Goal: Task Accomplishment & Management: Complete application form

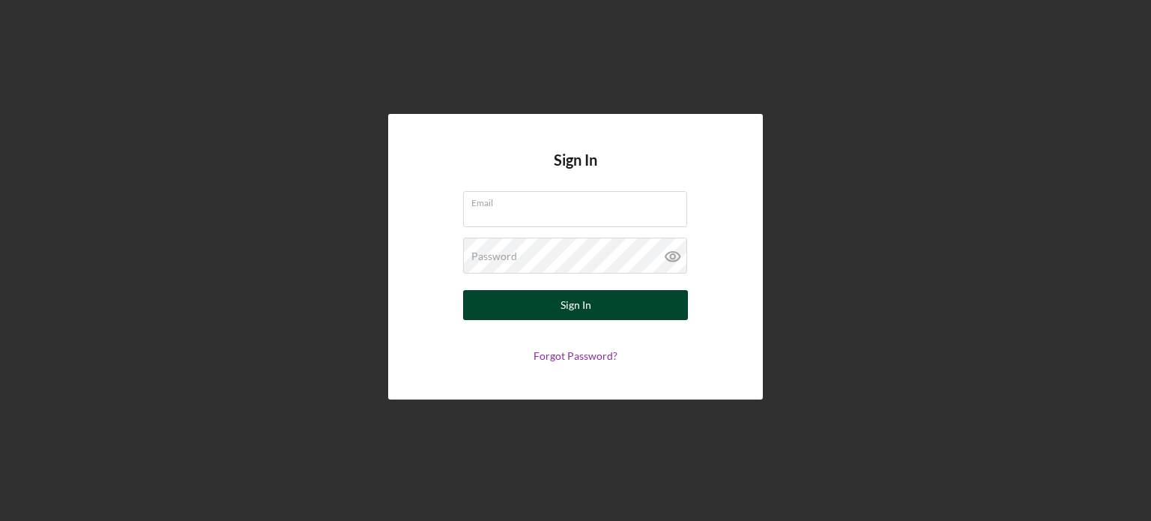
type input "[PERSON_NAME][EMAIL_ADDRESS][DOMAIN_NAME]"
click at [608, 298] on button "Sign In" at bounding box center [575, 305] width 225 height 30
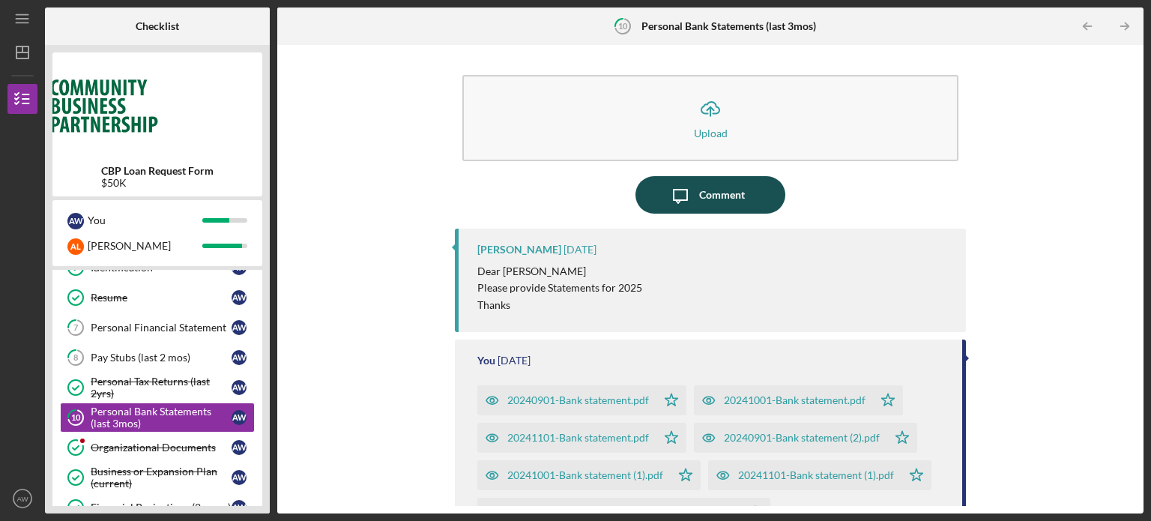
click at [735, 193] on div "Comment" at bounding box center [722, 194] width 46 height 37
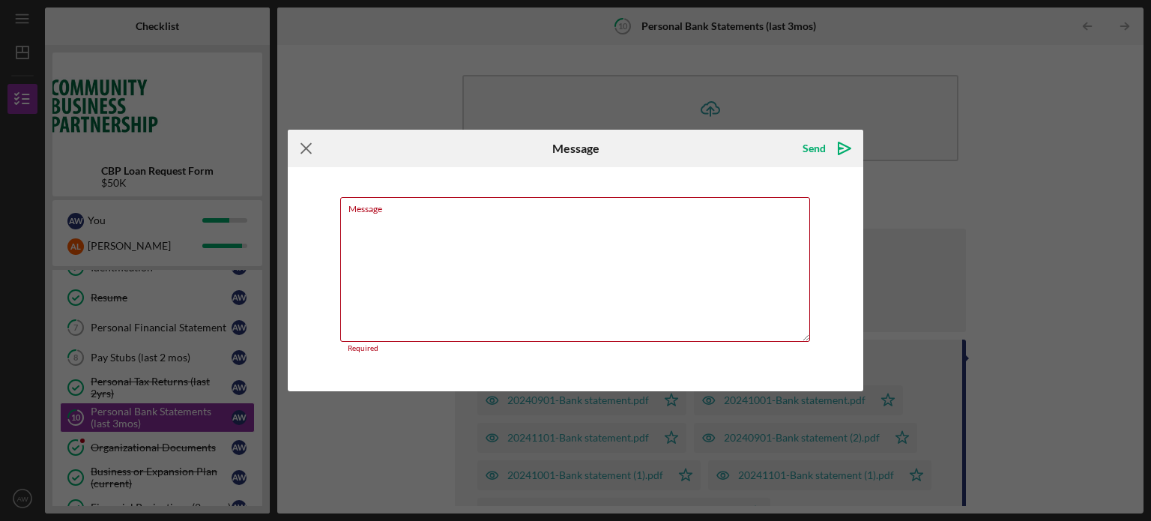
click at [301, 147] on icon "Icon/Menu Close" at bounding box center [306, 148] width 37 height 37
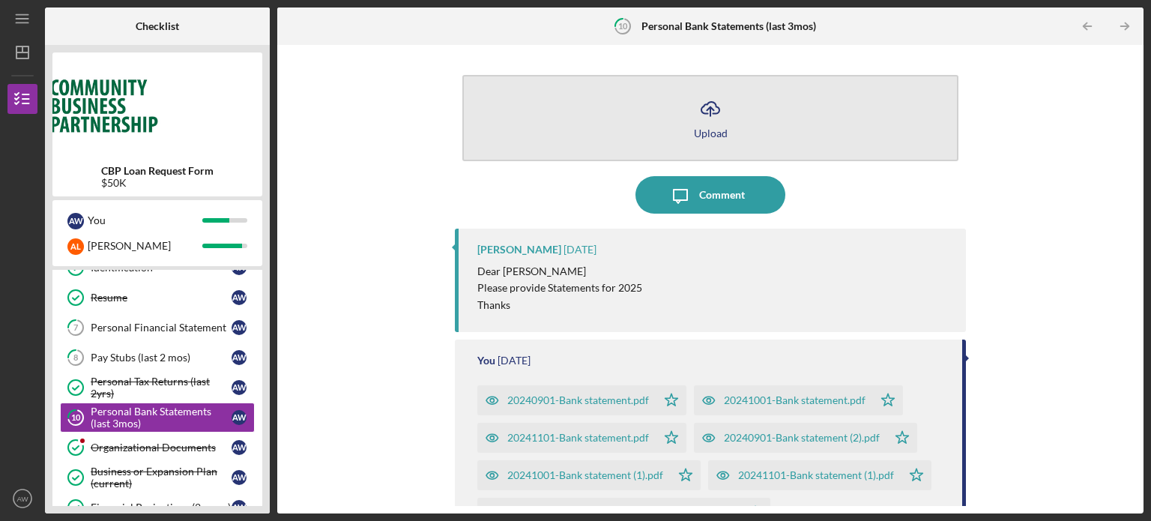
click at [692, 112] on icon "Icon/Upload" at bounding box center [710, 108] width 37 height 37
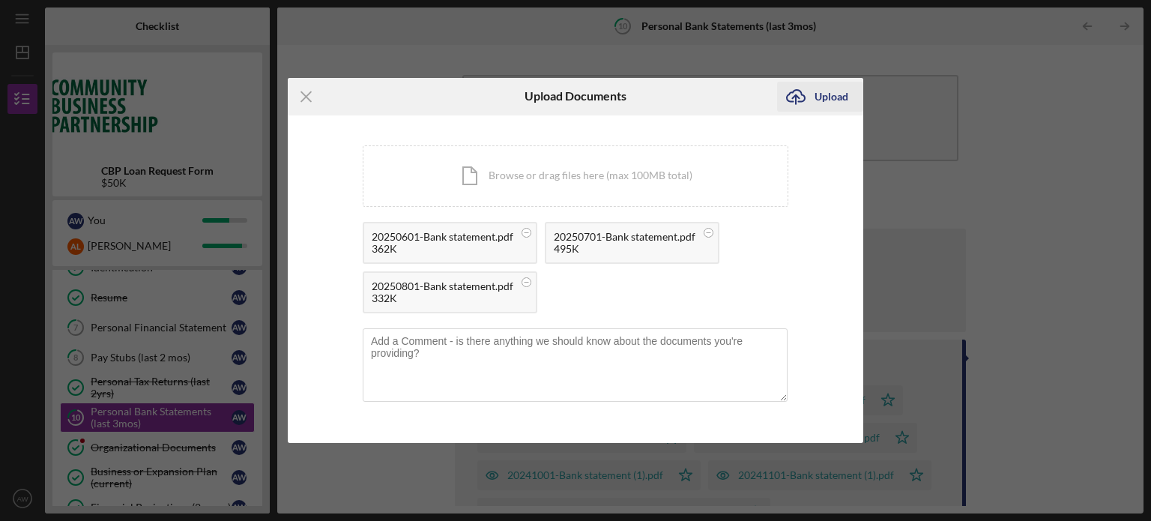
click at [809, 107] on icon "Icon/Upload" at bounding box center [795, 96] width 37 height 37
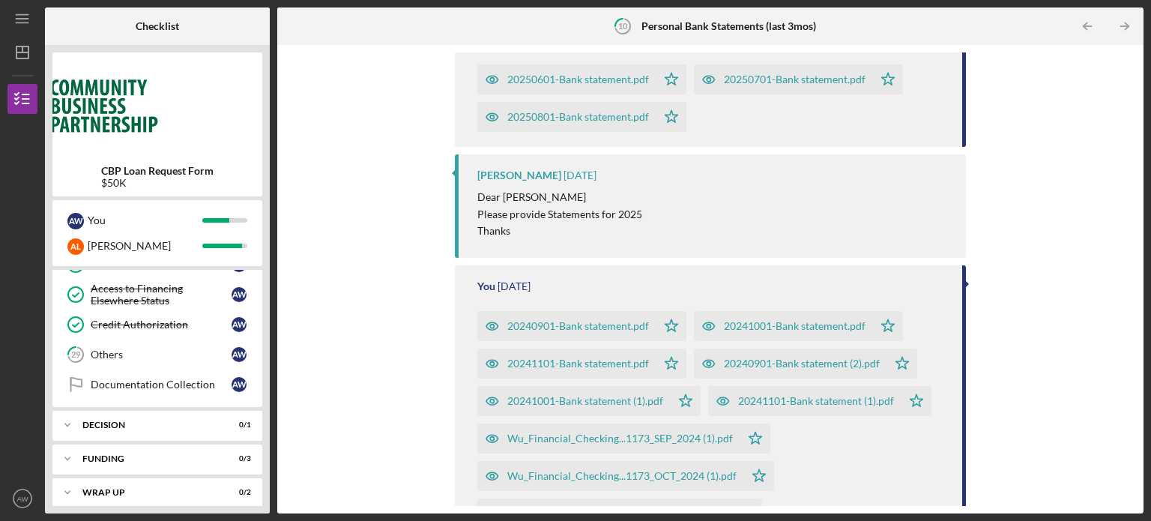
scroll to position [210, 0]
